Goal: Navigation & Orientation: Find specific page/section

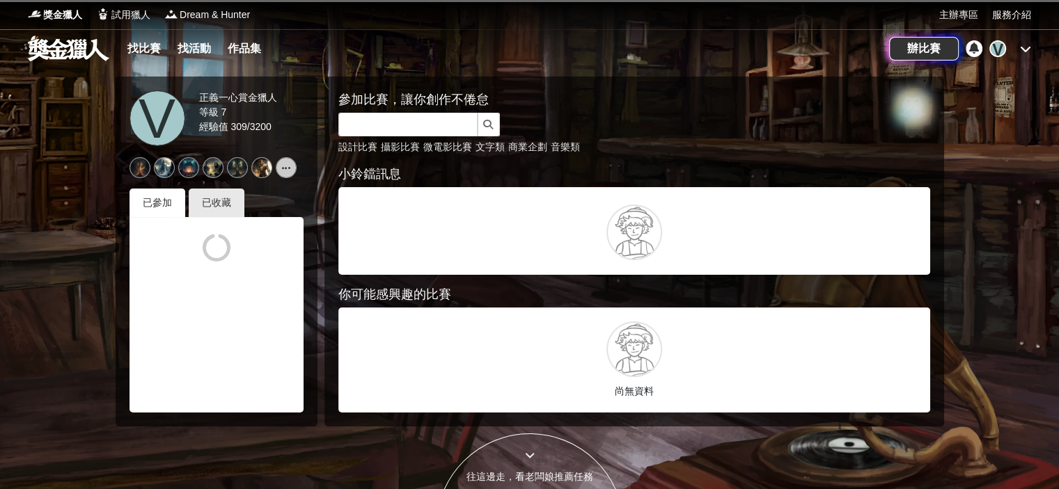
click at [1025, 51] on icon at bounding box center [1025, 48] width 11 height 11
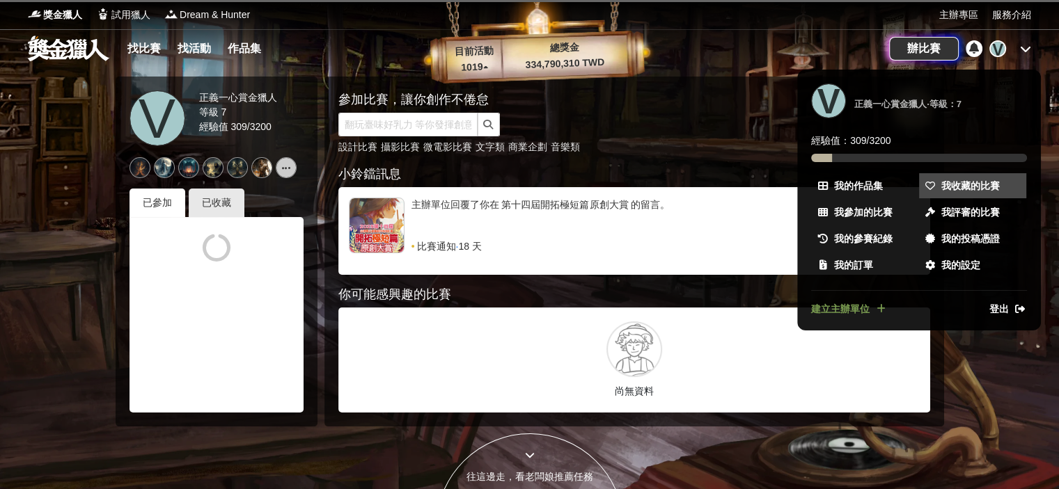
click at [973, 181] on span "我收藏的比賽" at bounding box center [970, 186] width 58 height 15
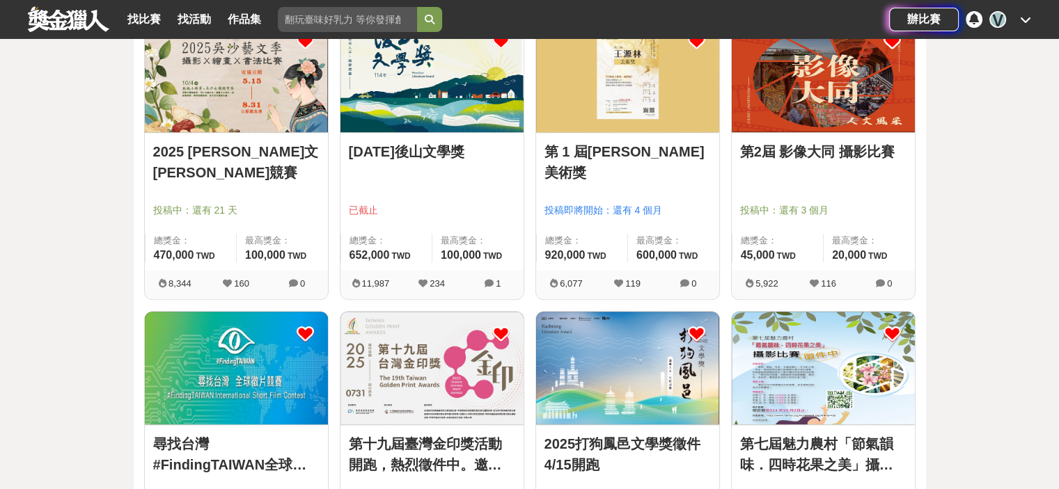
scroll to position [1532, 0]
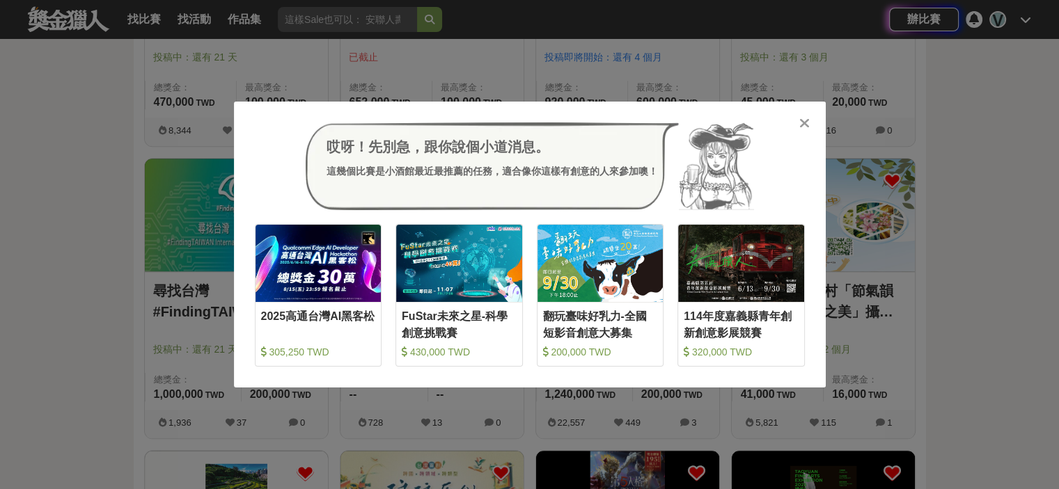
click at [803, 124] on icon at bounding box center [804, 123] width 10 height 14
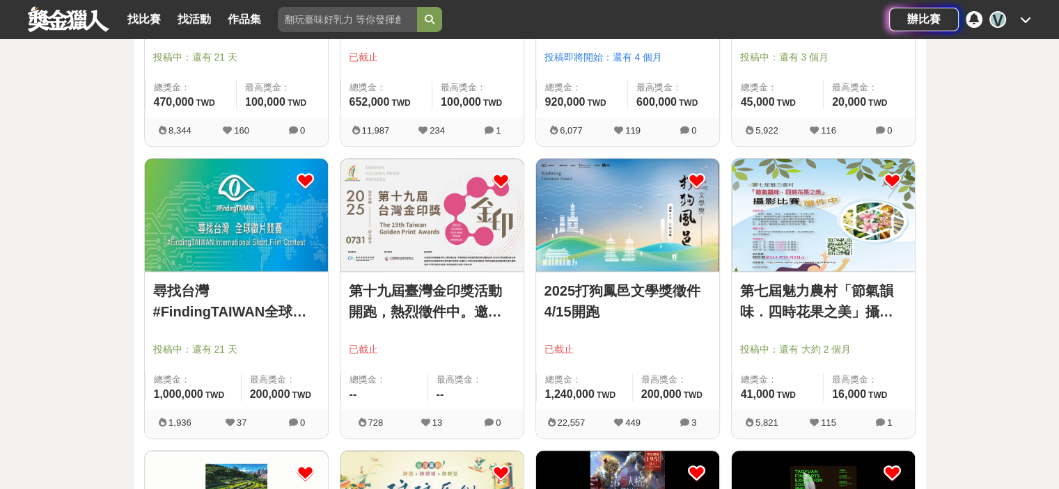
click at [252, 309] on link "尋找台灣#FindingTAIWAN全球徵片競賽" at bounding box center [236, 302] width 166 height 42
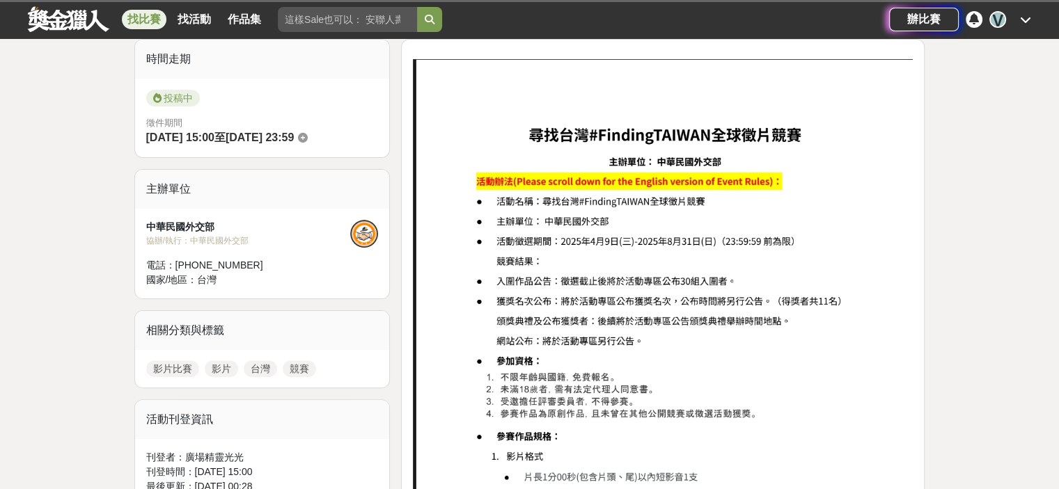
scroll to position [348, 0]
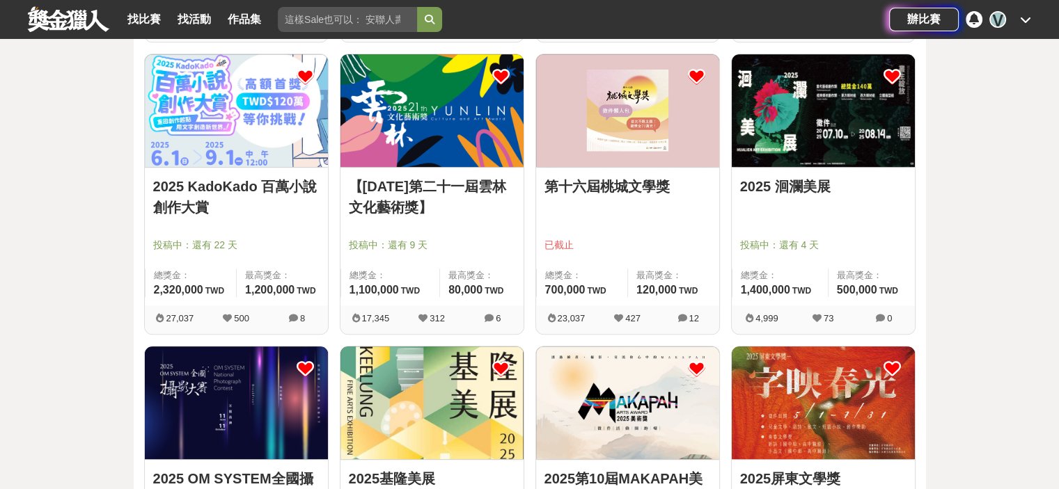
scroll to position [766, 0]
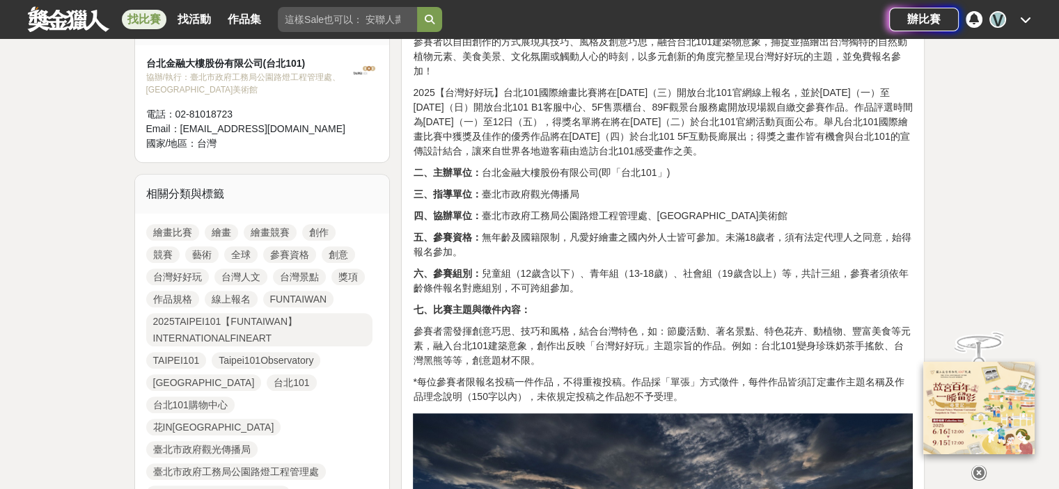
scroll to position [557, 0]
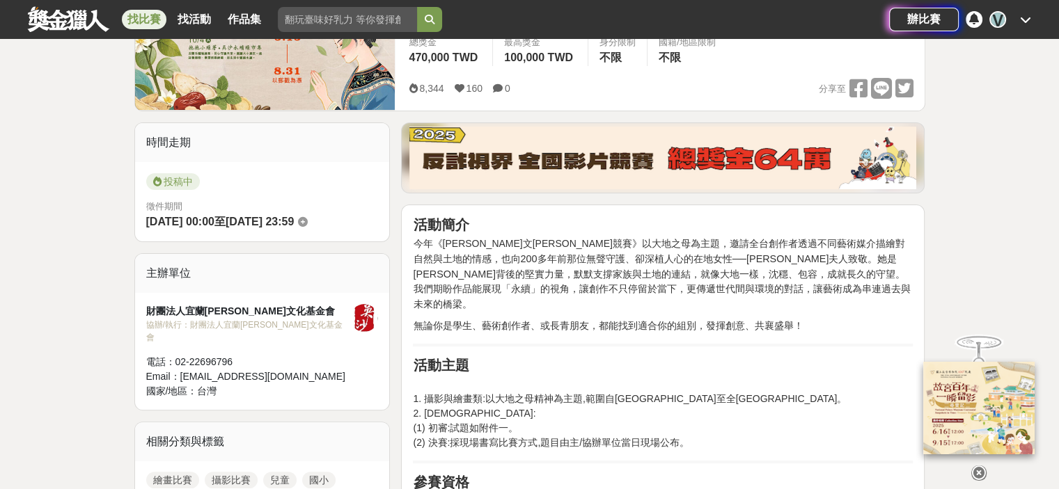
scroll to position [278, 0]
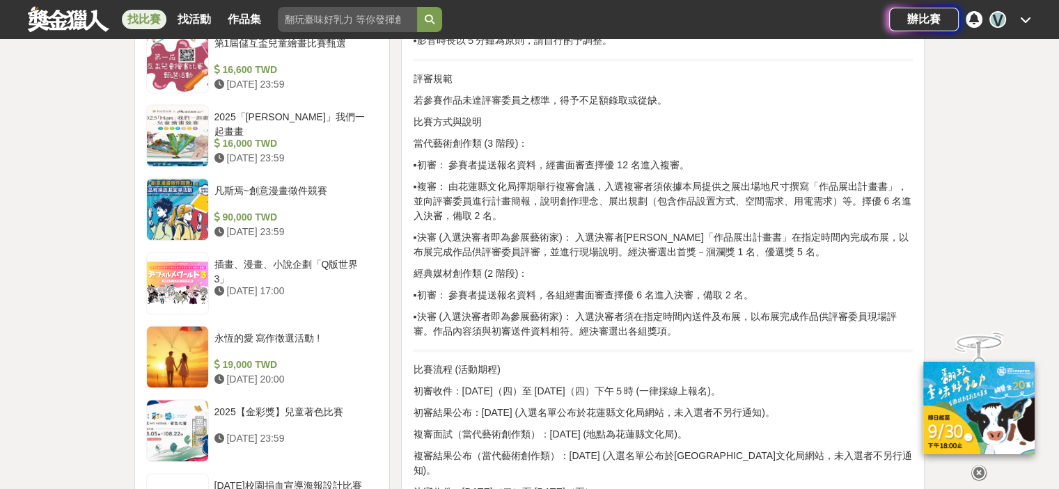
scroll to position [1601, 0]
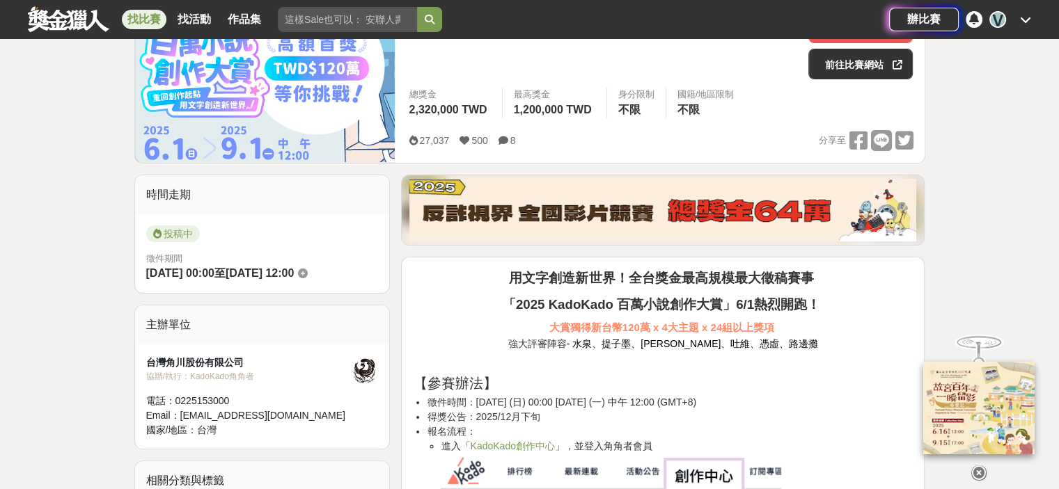
scroll to position [278, 0]
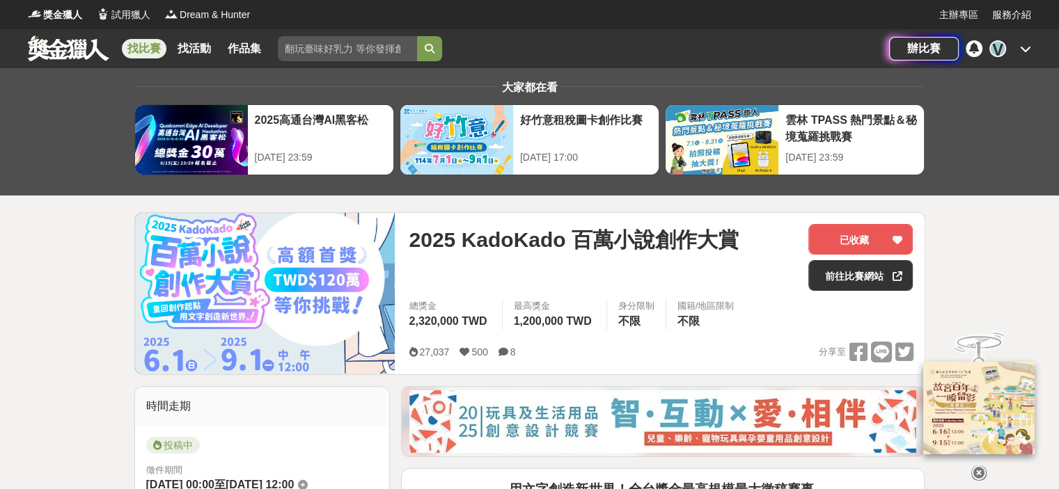
scroll to position [278, 0]
